Goal: Check status: Check status

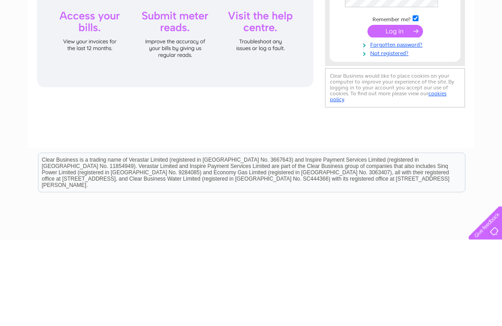
type input "J"
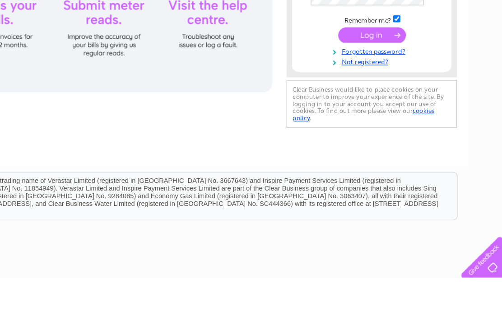
type input "J"
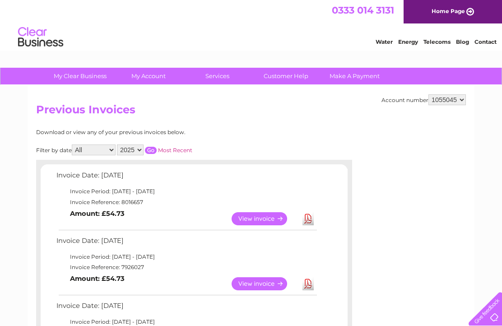
click at [451, 9] on link "Home Page" at bounding box center [452, 11] width 98 height 23
